Goal: Task Accomplishment & Management: Use online tool/utility

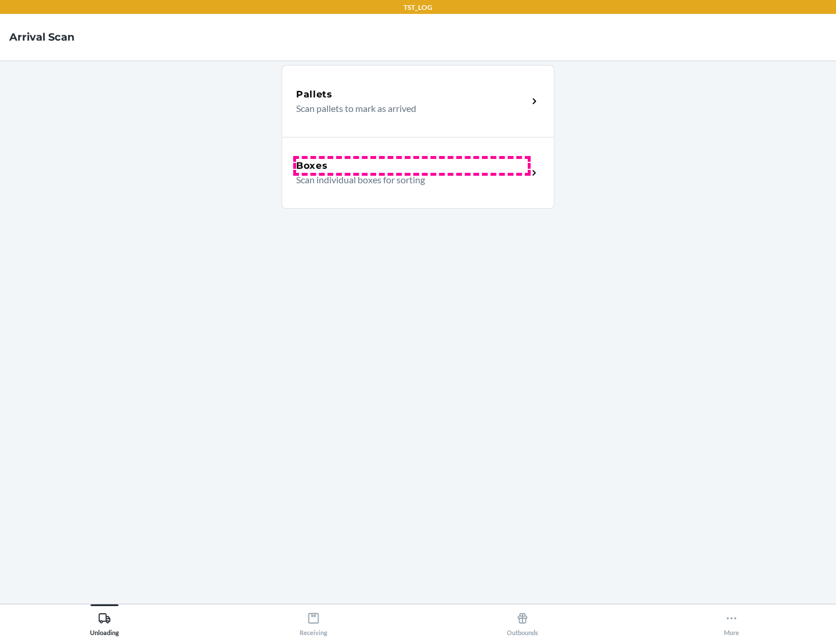
click at [411, 166] on div "Boxes" at bounding box center [412, 166] width 232 height 14
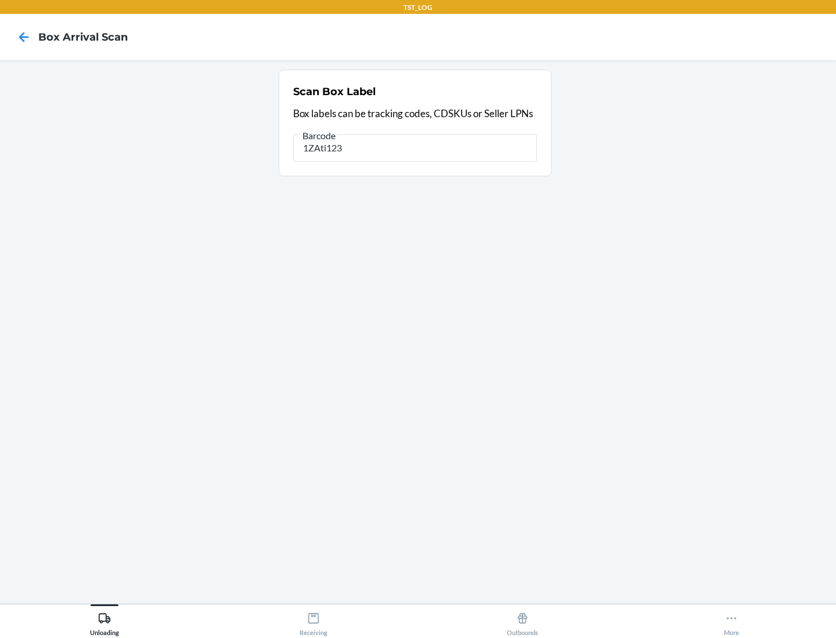
type input "1ZAti123"
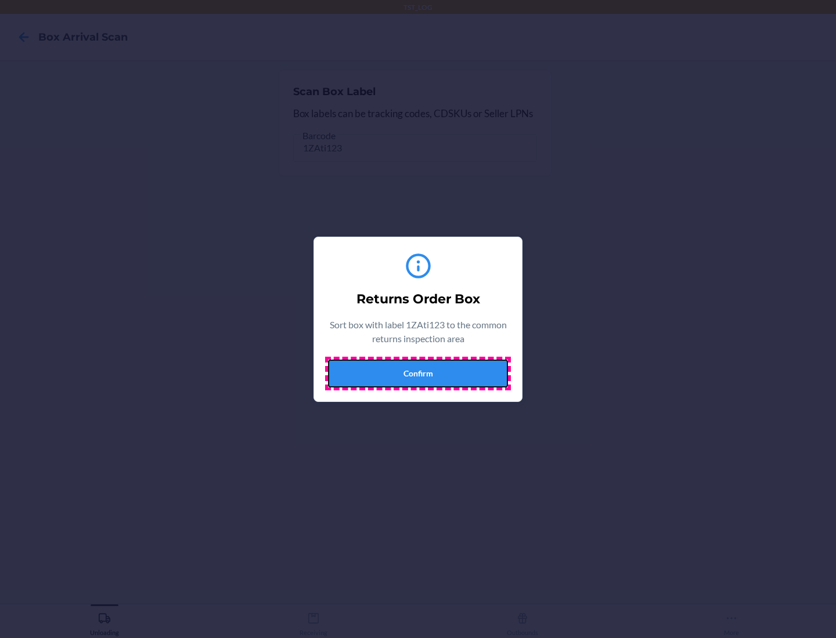
click at [418, 373] on button "Confirm" at bounding box center [418, 374] width 180 height 28
